Goal: Information Seeking & Learning: Learn about a topic

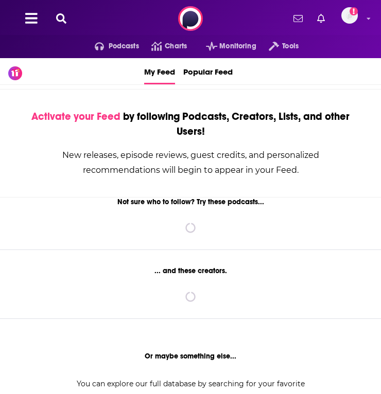
click at [62, 20] on icon at bounding box center [61, 18] width 10 height 10
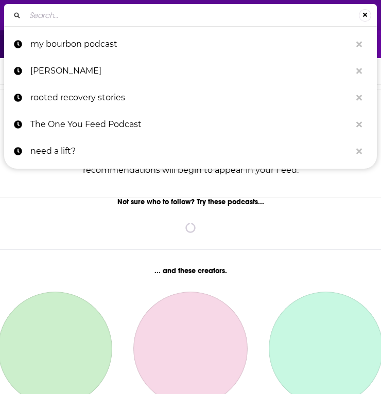
click at [82, 21] on input "Search..." at bounding box center [191, 15] width 333 height 16
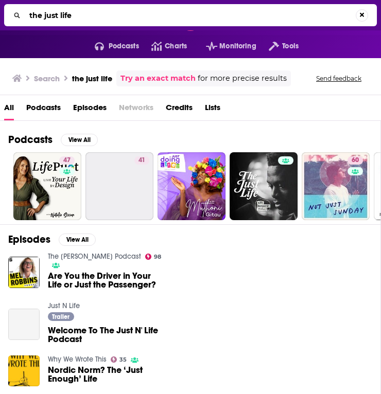
click at [148, 9] on input "the just life" at bounding box center [190, 15] width 330 height 16
click at [135, 16] on input "the just life" at bounding box center [191, 15] width 333 height 16
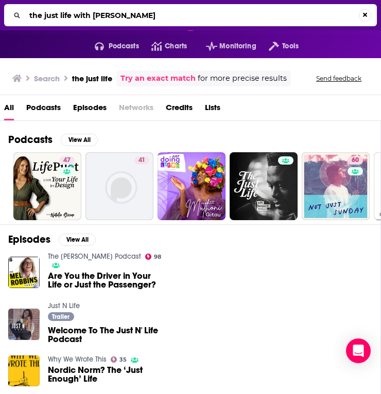
type input "the just life with [PERSON_NAME]"
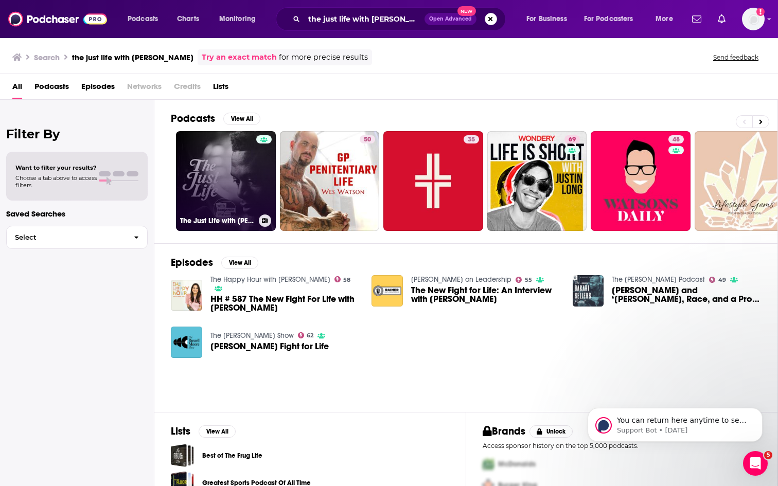
click at [221, 197] on link "The Just Life with [PERSON_NAME]" at bounding box center [226, 181] width 100 height 100
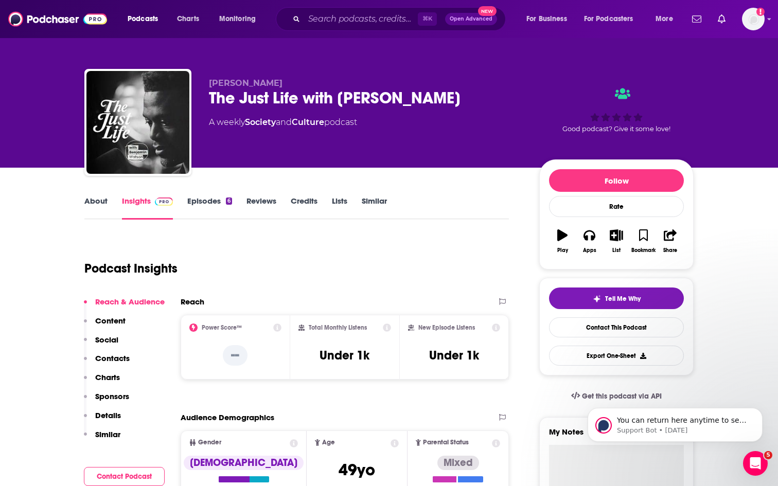
click at [106, 206] on link "About" at bounding box center [95, 208] width 23 height 24
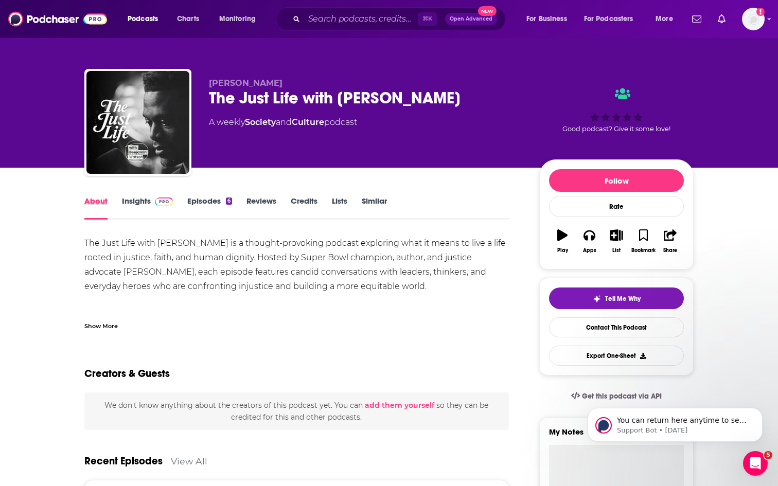
click at [117, 203] on div "About" at bounding box center [103, 208] width 38 height 24
click at [128, 201] on link "Insights" at bounding box center [147, 208] width 51 height 24
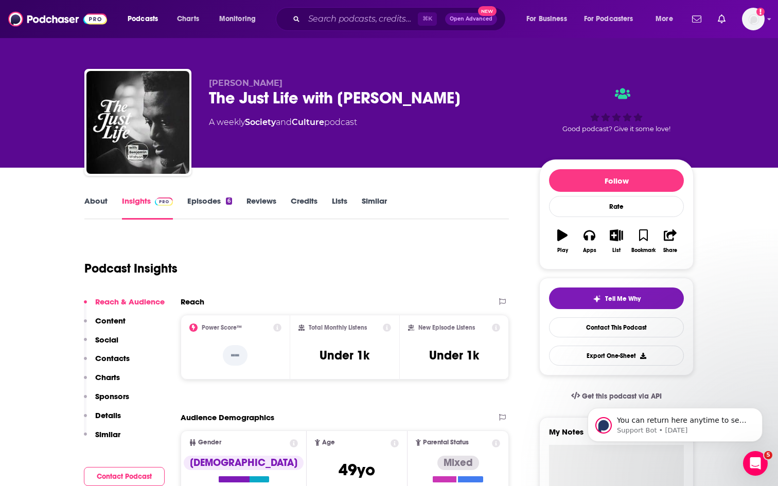
click at [211, 202] on link "Episodes 6" at bounding box center [209, 208] width 45 height 24
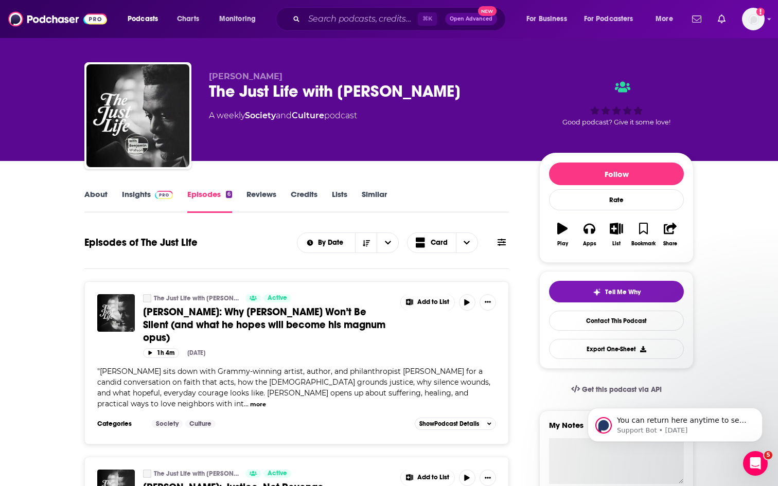
scroll to position [8, 0]
